Goal: Information Seeking & Learning: Learn about a topic

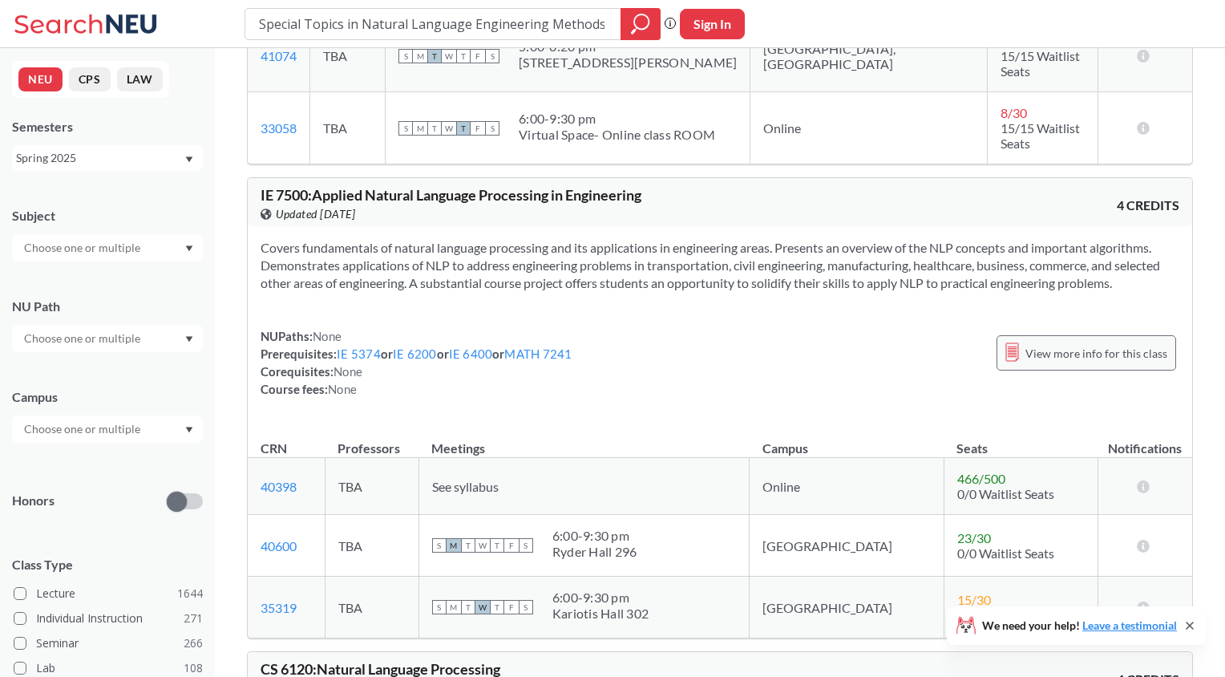
click at [1059, 346] on div "View more info for this class" at bounding box center [1087, 352] width 180 height 35
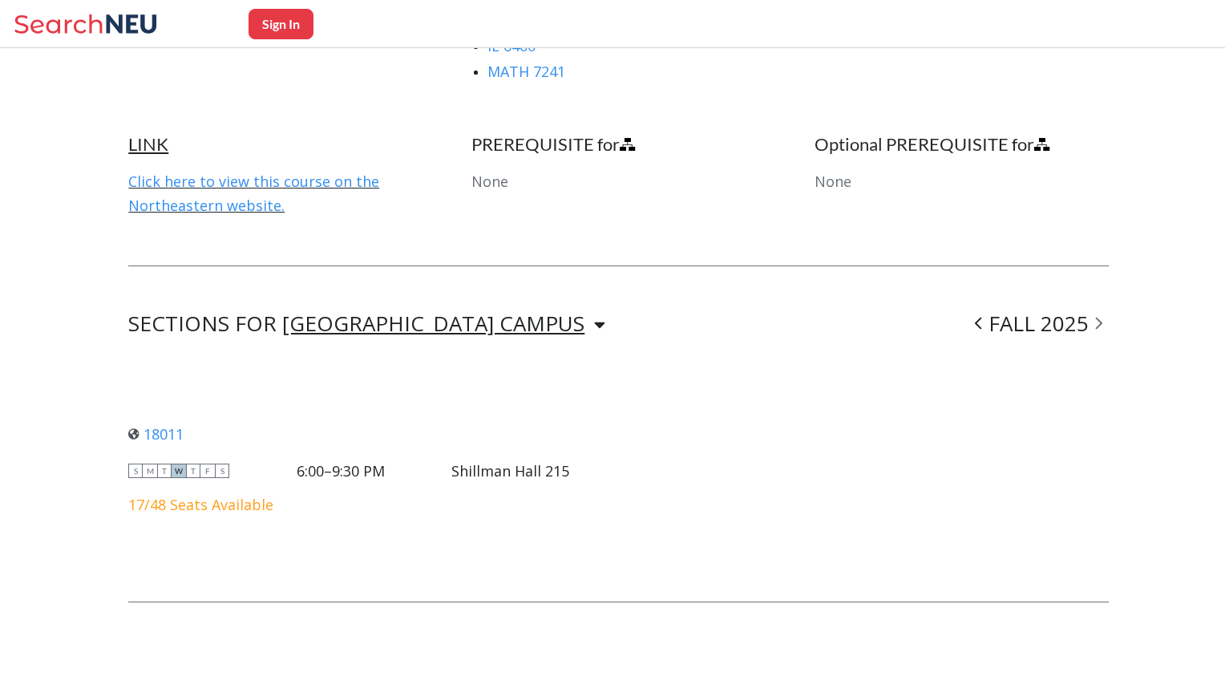
scroll to position [1062, 0]
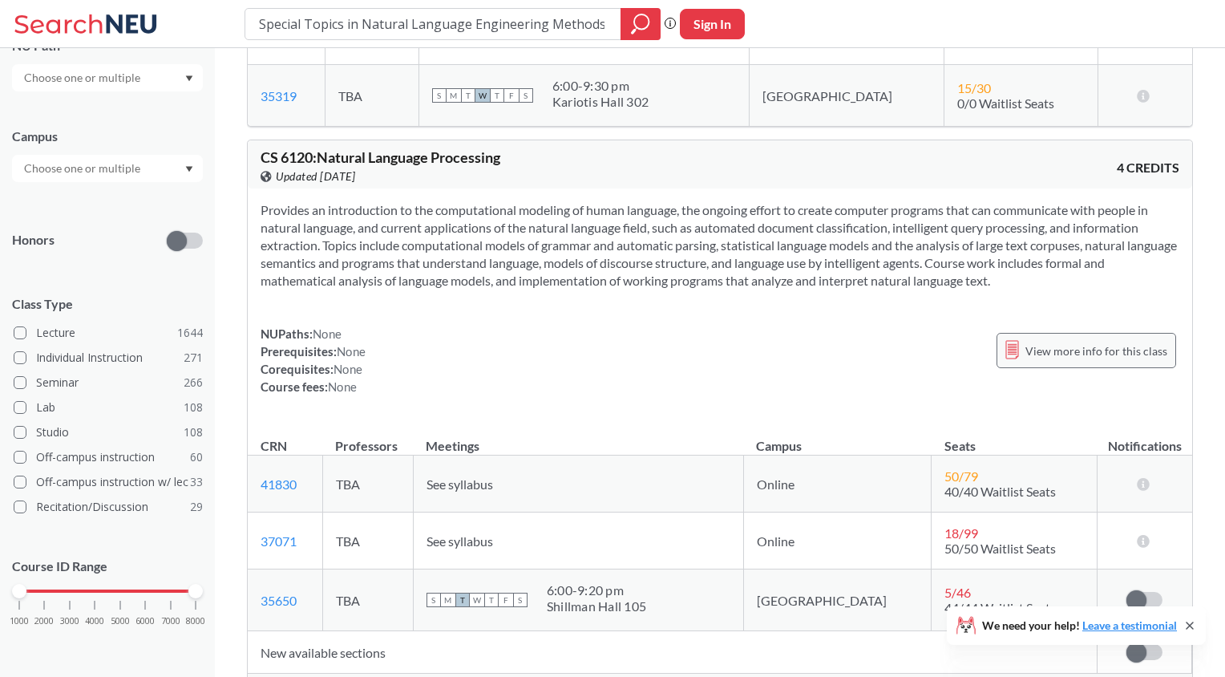
click at [1058, 341] on span "View more info for this class" at bounding box center [1096, 351] width 142 height 20
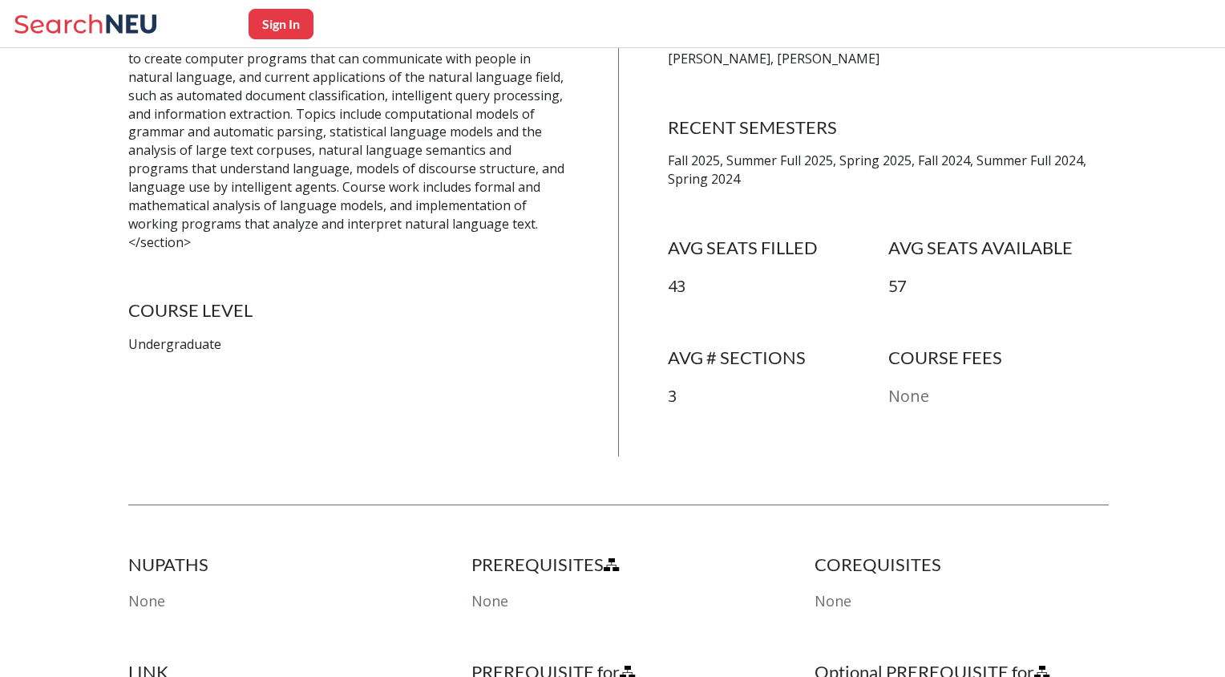
scroll to position [217, 0]
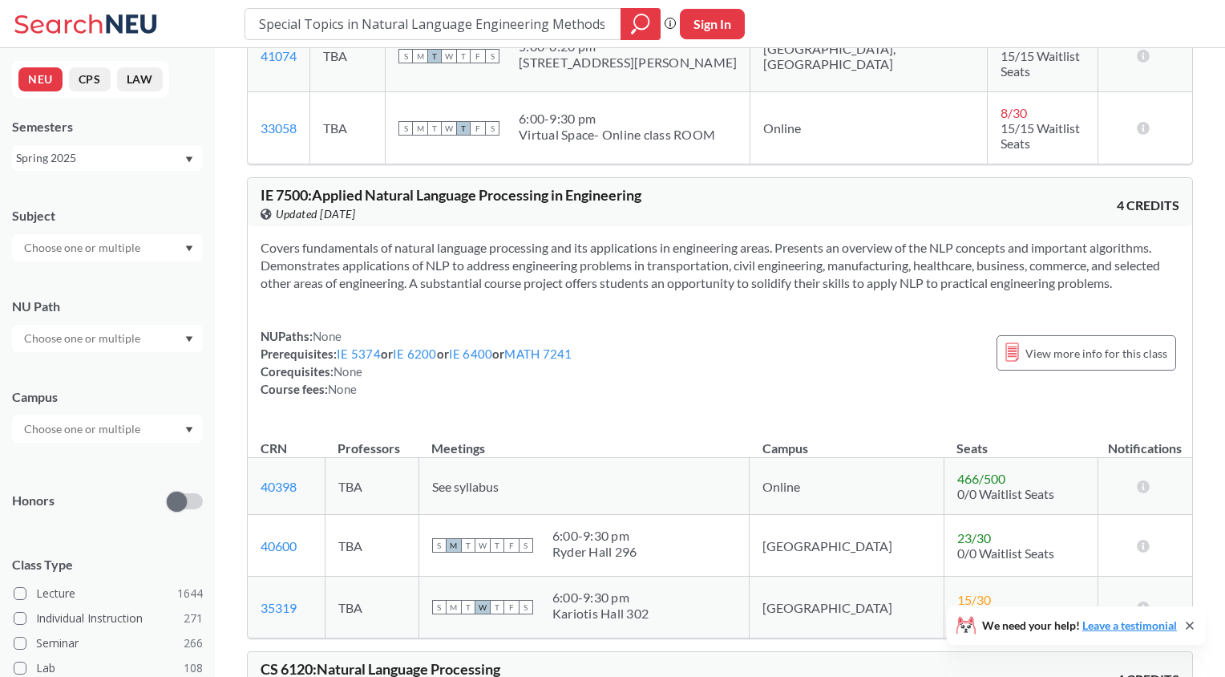
scroll to position [0, 54]
